Goal: Obtain resource: Download file/media

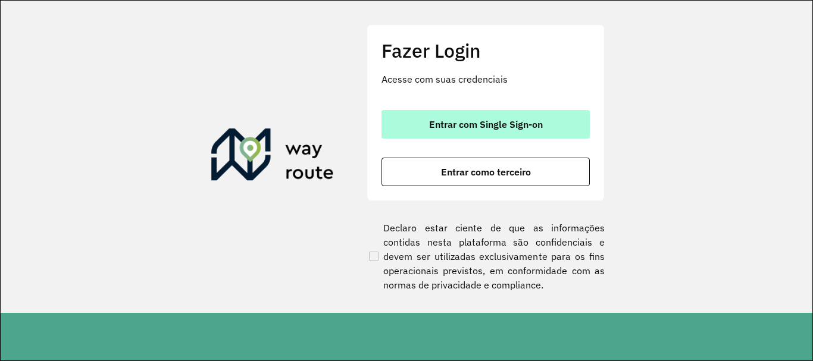
click at [480, 130] on button "Entrar com Single Sign-on" at bounding box center [486, 124] width 208 height 29
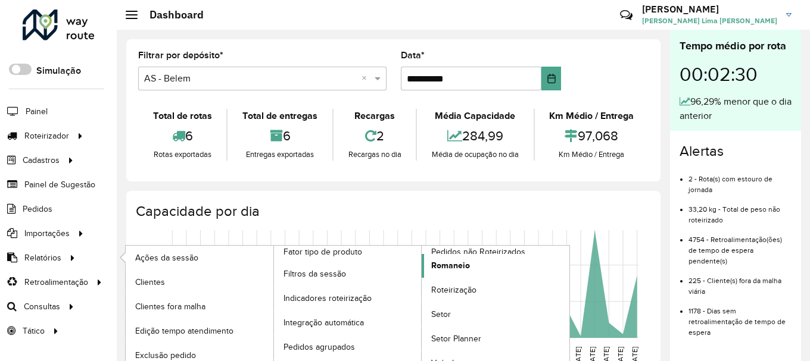
click at [483, 264] on link "Romaneio" at bounding box center [496, 266] width 148 height 24
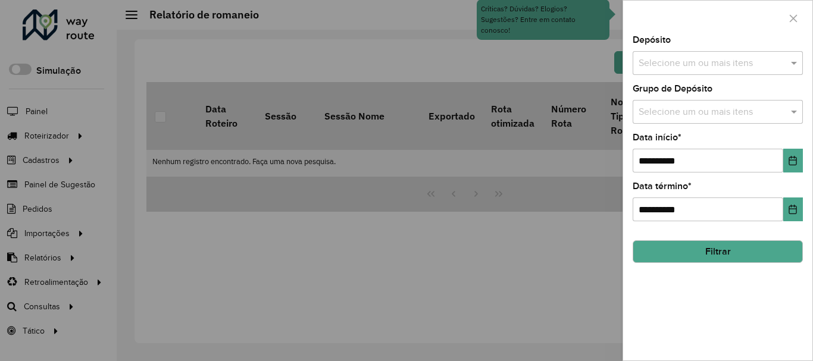
click at [689, 52] on div "Selecione um ou mais itens" at bounding box center [718, 63] width 170 height 24
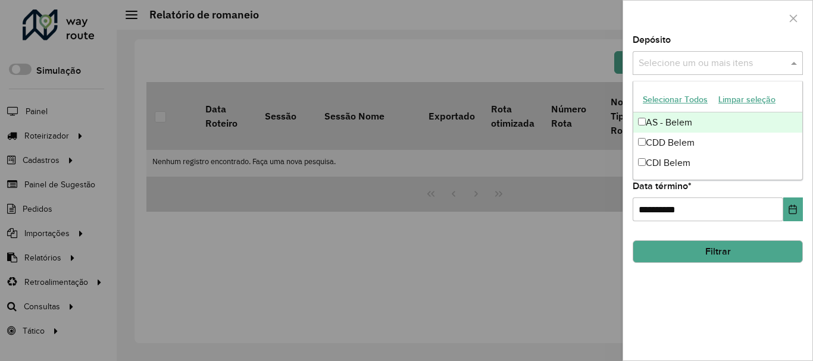
click at [668, 138] on div "CDD Belem" at bounding box center [717, 143] width 169 height 20
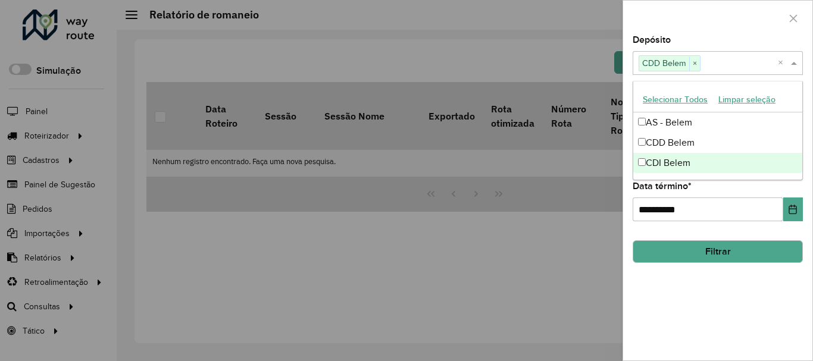
drag, startPoint x: 676, startPoint y: 310, endPoint x: 676, endPoint y: 267, distance: 42.9
click at [676, 308] on div "**********" at bounding box center [717, 198] width 189 height 325
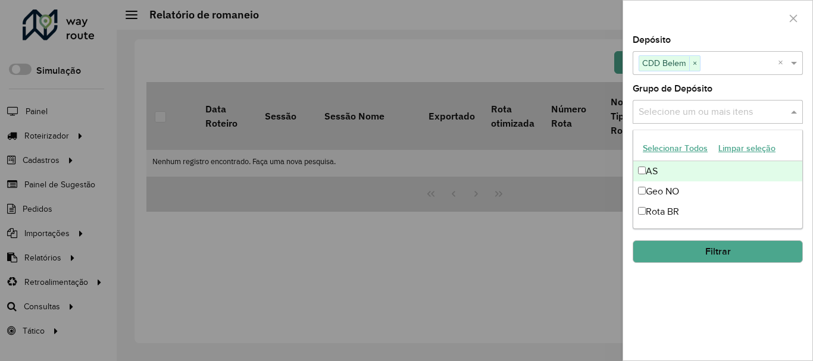
click at [686, 109] on input "text" at bounding box center [712, 112] width 152 height 14
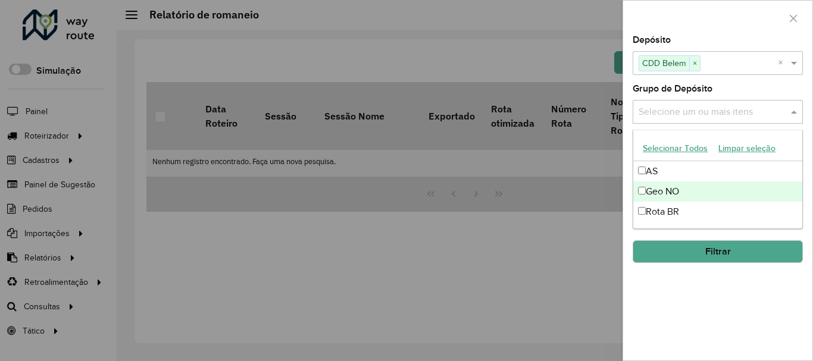
click at [663, 192] on div "Geo NO" at bounding box center [717, 192] width 169 height 20
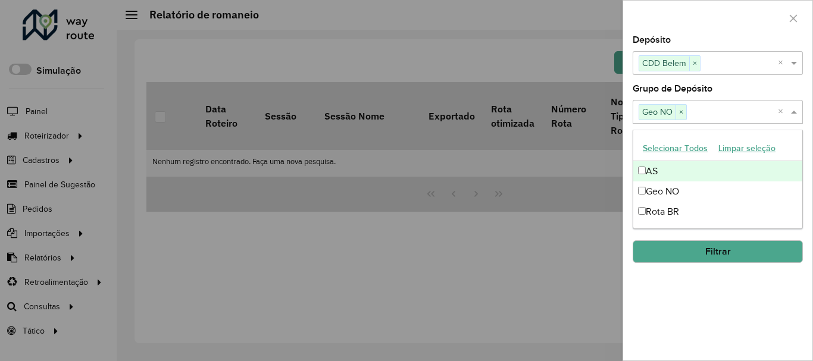
click at [660, 177] on div "AS" at bounding box center [717, 171] width 169 height 20
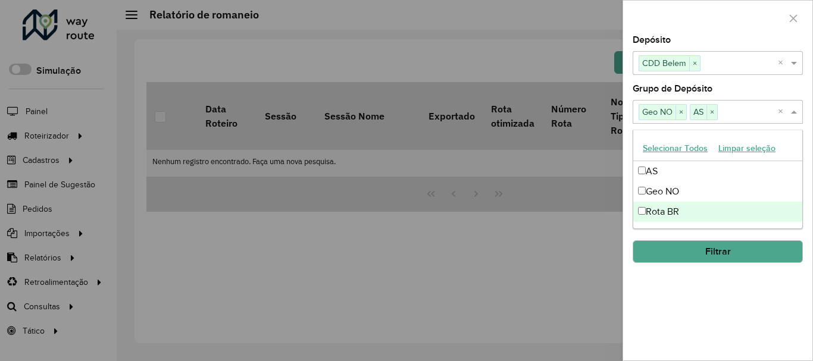
click at [685, 250] on button "Filtrar" at bounding box center [718, 252] width 170 height 23
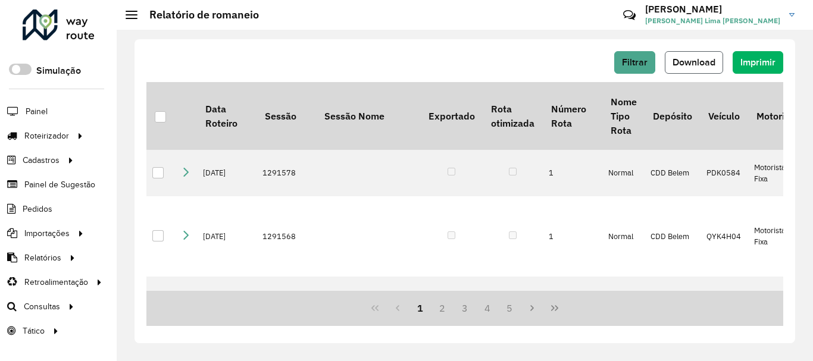
click at [702, 64] on span "Download" at bounding box center [694, 62] width 43 height 10
